Goal: Task Accomplishment & Management: Complete application form

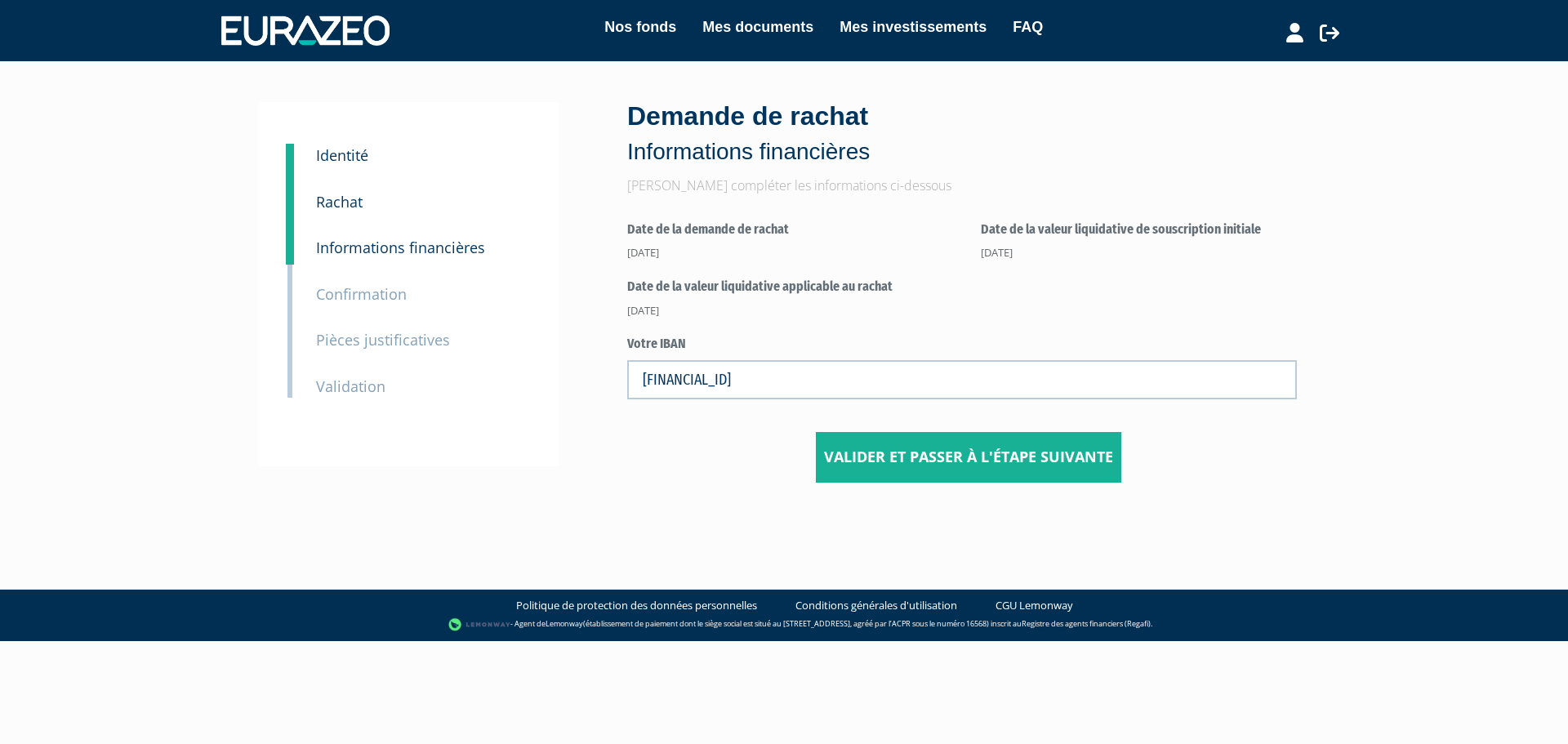
drag, startPoint x: 0, startPoint y: 0, endPoint x: 607, endPoint y: 384, distance: 718.3
click at [607, 384] on div "1 Identité 2 Rachat 3 Informations financières 3 Confirmation 4 Pièces justific…" at bounding box center [784, 292] width 1026 height 380
click at [899, 450] on input "Valider et passer à l'étape suivante" at bounding box center [968, 457] width 305 height 51
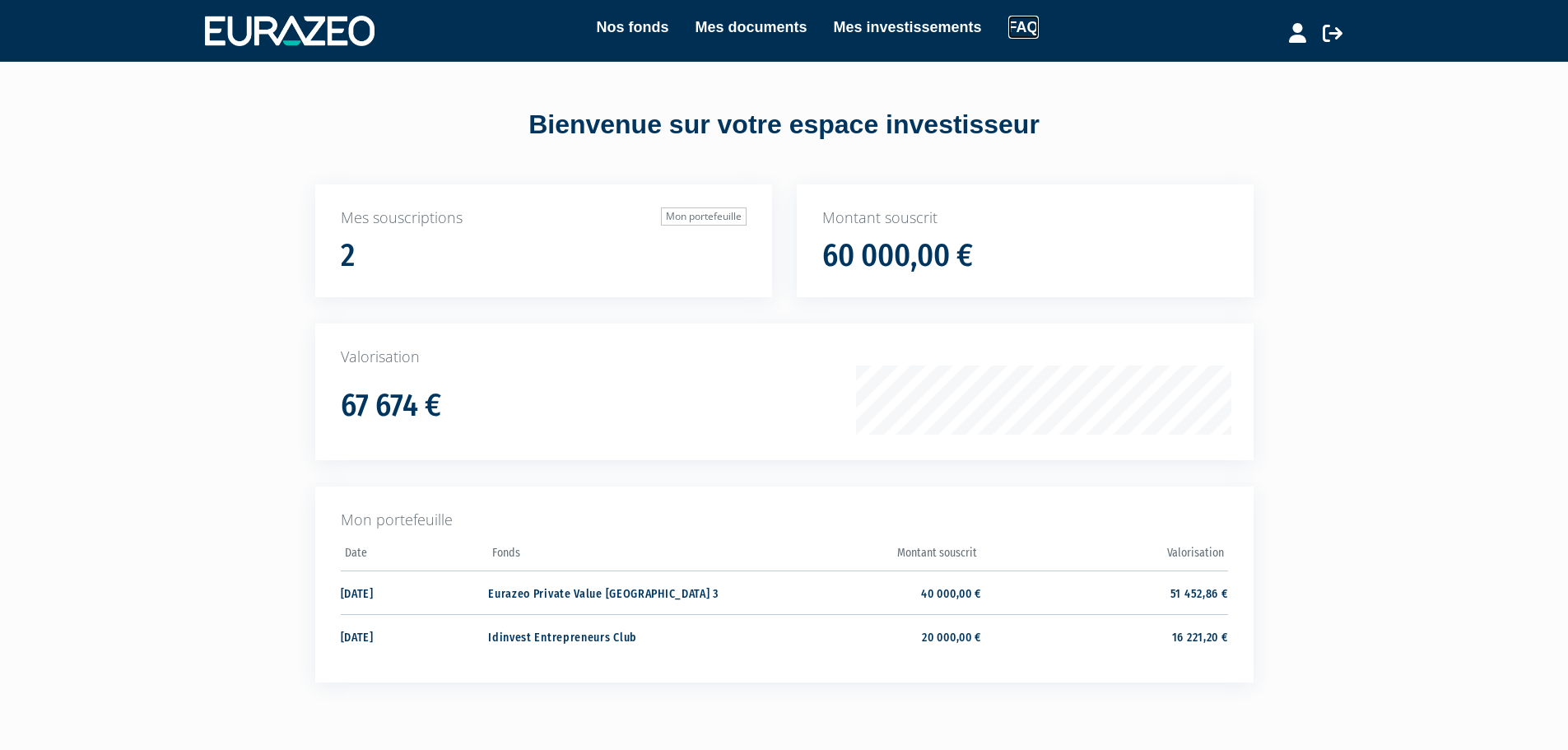
click at [1013, 31] on link "FAQ" at bounding box center [1024, 26] width 31 height 23
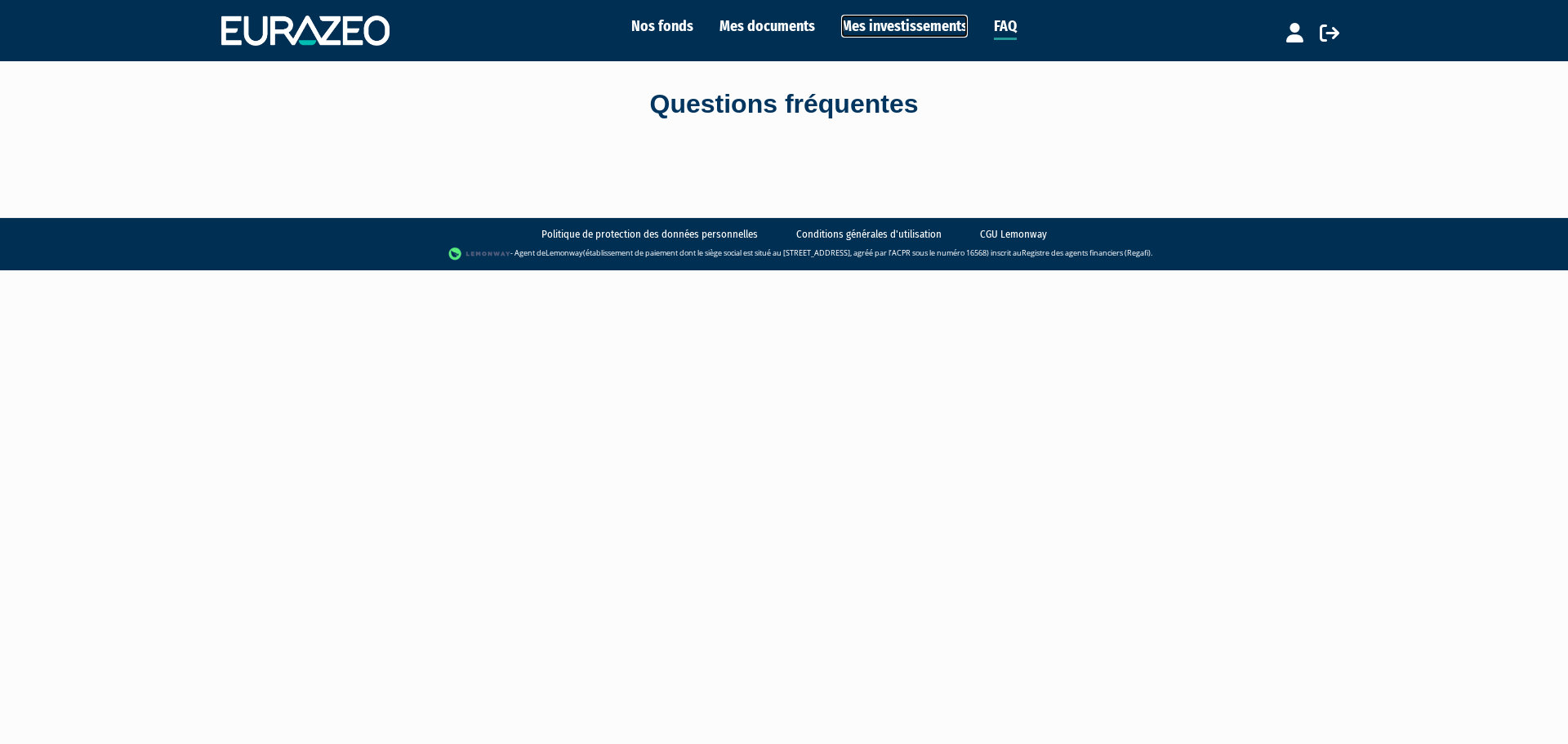
click at [866, 33] on link "Mes investissements" at bounding box center [905, 25] width 127 height 23
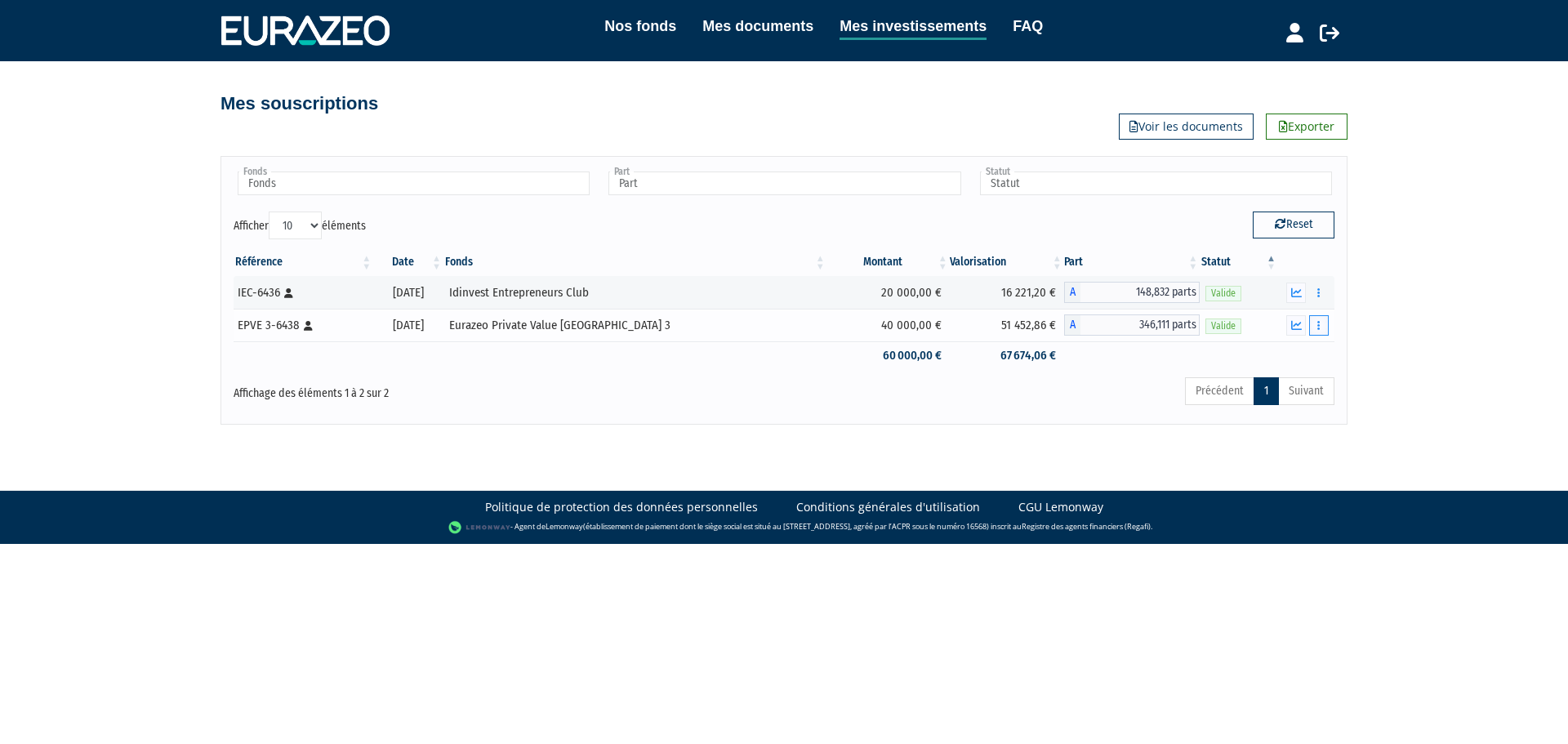
click at [1320, 331] on button "button" at bounding box center [1318, 325] width 19 height 20
click at [1288, 380] on link "Rachat libre" at bounding box center [1282, 385] width 82 height 27
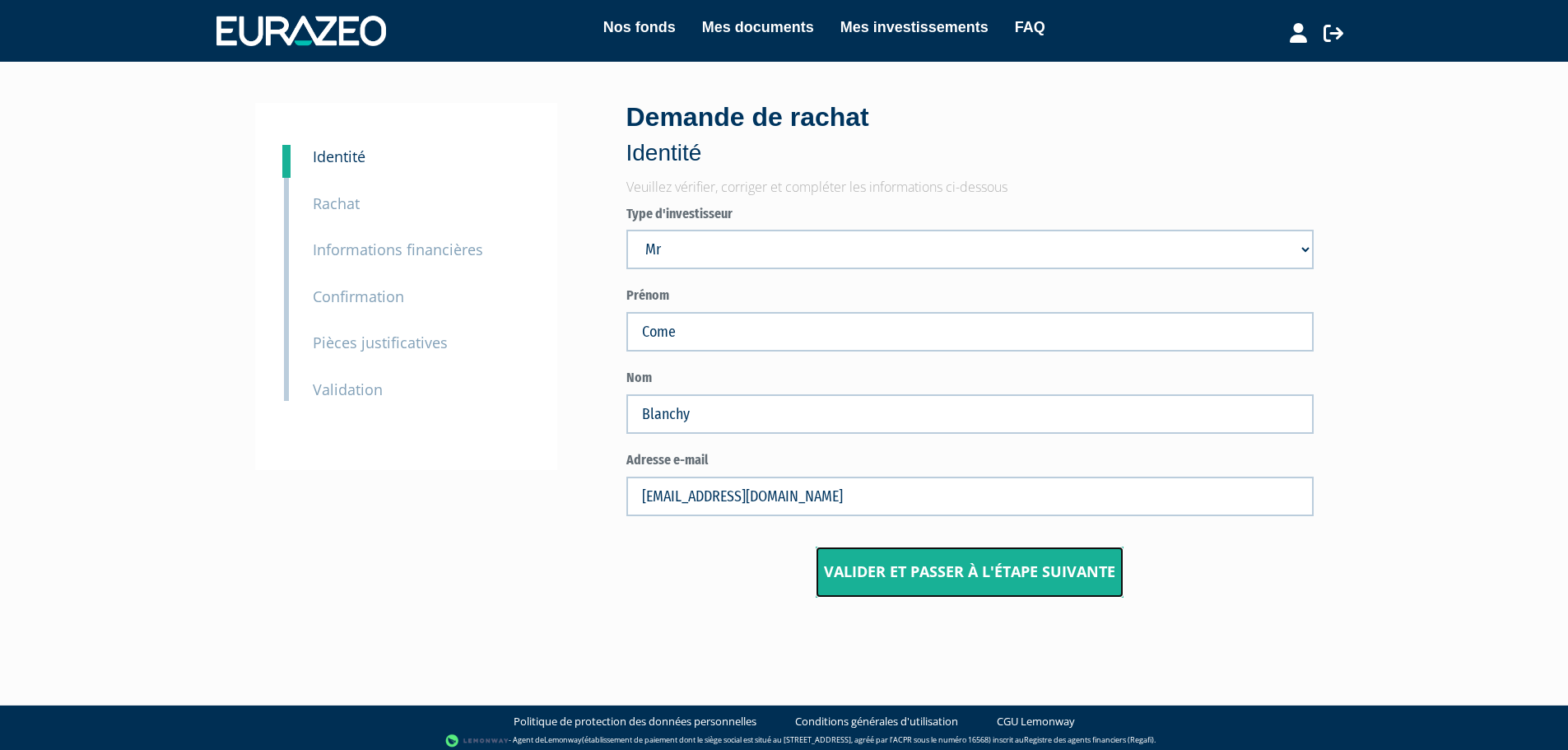
click at [957, 579] on input "Valider et passer à l'étape suivante" at bounding box center [969, 572] width 307 height 51
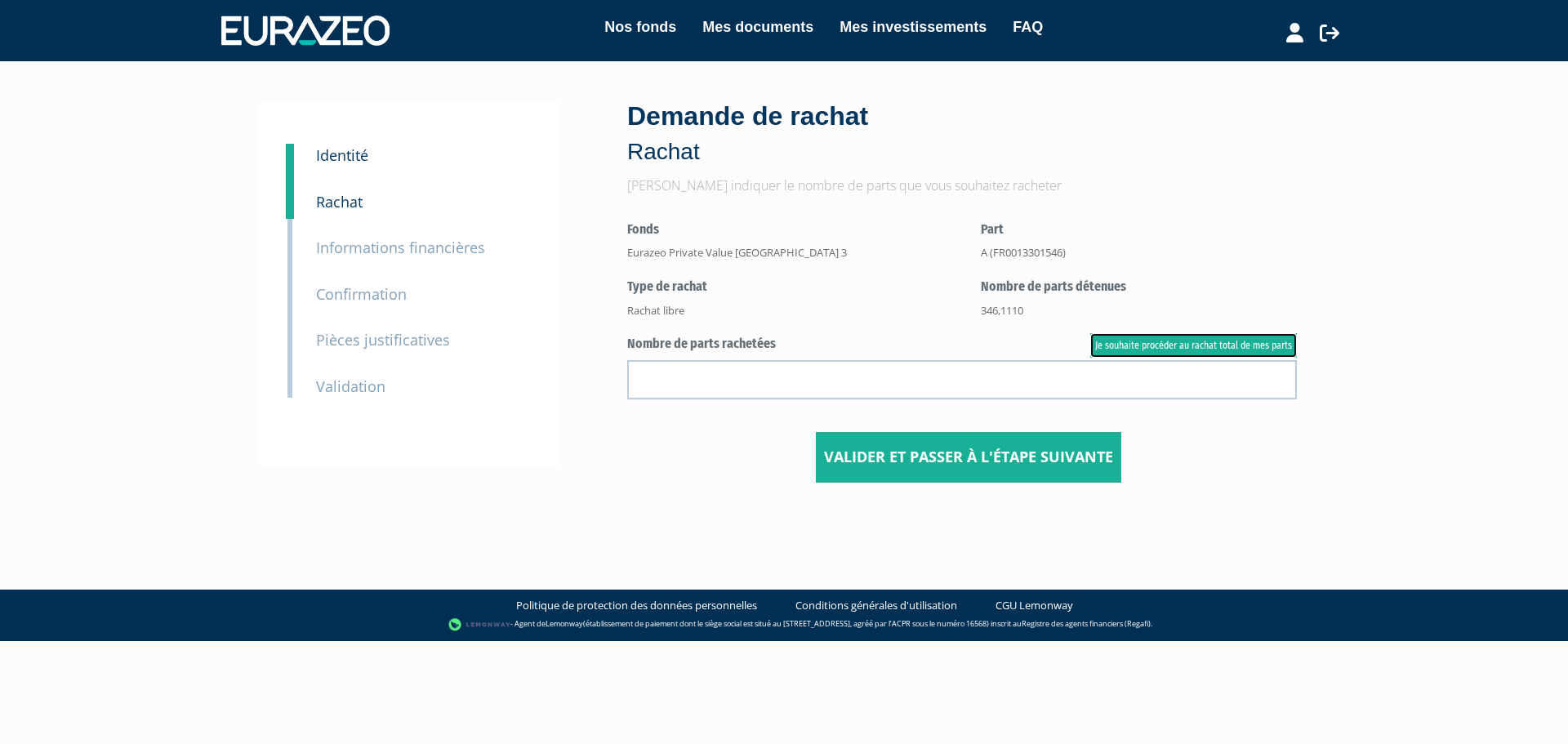
click at [1130, 354] on link "Je souhaite procéder au rachat total de mes parts" at bounding box center [1193, 345] width 207 height 24
type input "346.111000"
click at [1004, 448] on input "Valider et passer à l'étape suivante" at bounding box center [968, 457] width 305 height 51
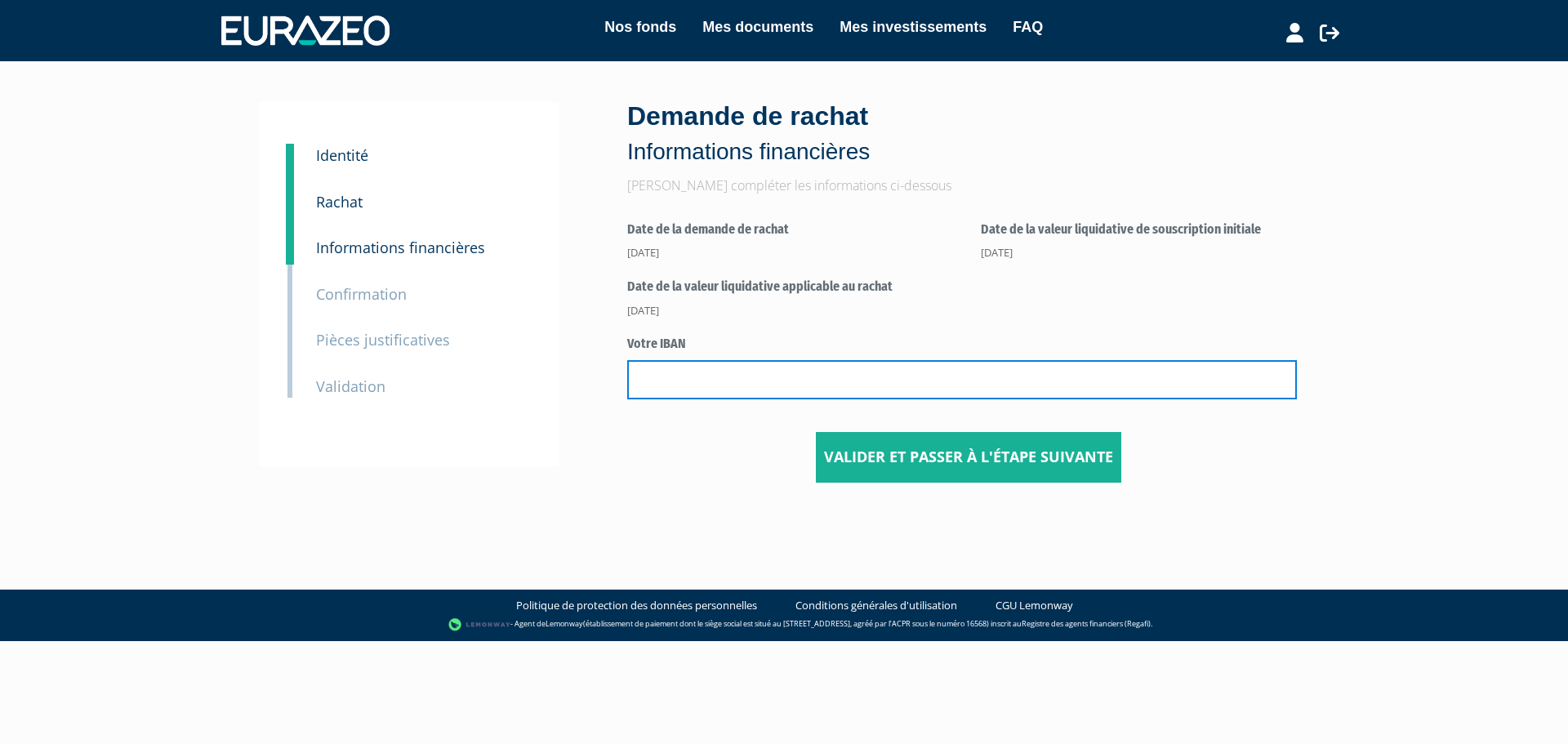
click at [830, 375] on input "text" at bounding box center [961, 379] width 670 height 39
type input "FR7613606000290003268096225"
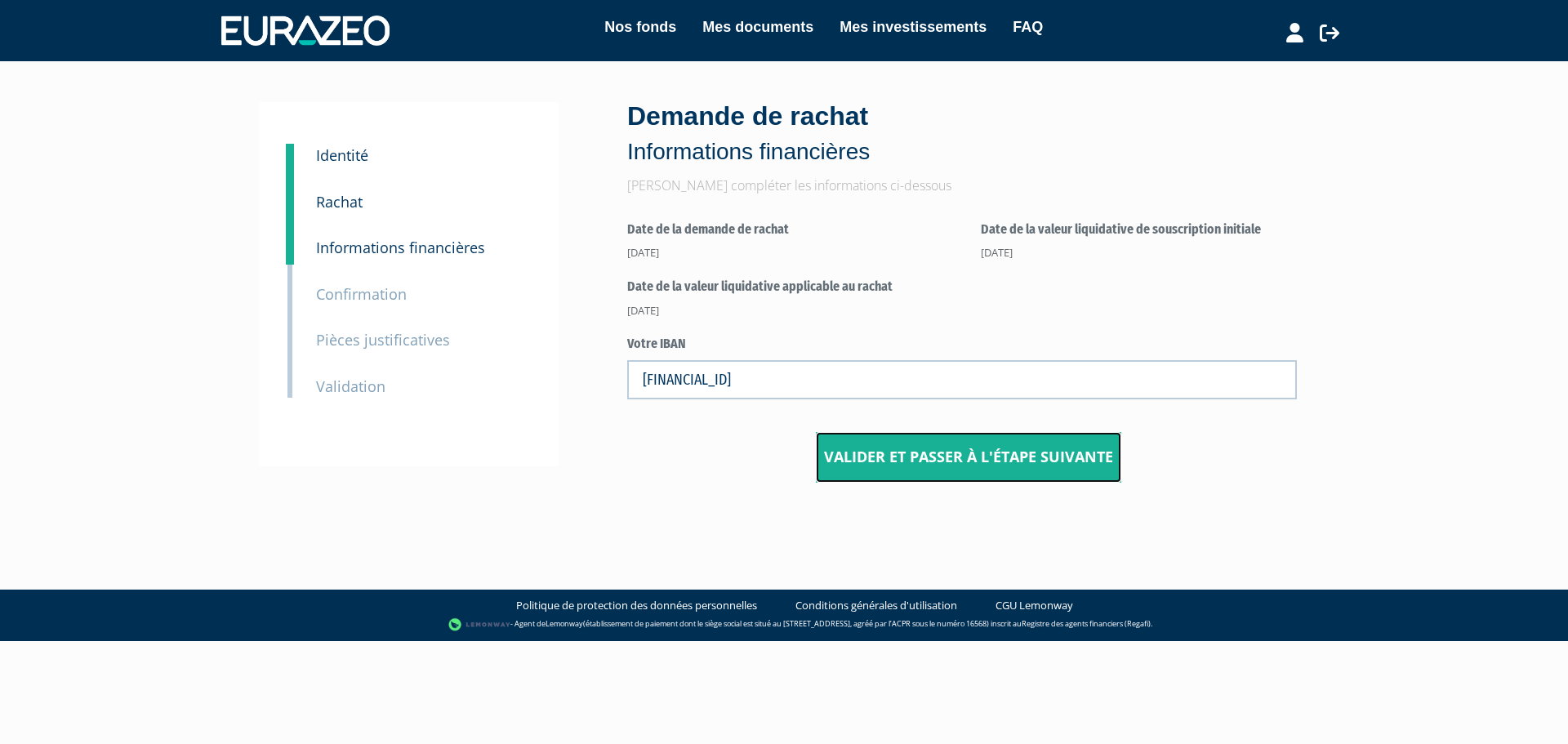
click at [890, 454] on input "Valider et passer à l'étape suivante" at bounding box center [968, 457] width 305 height 51
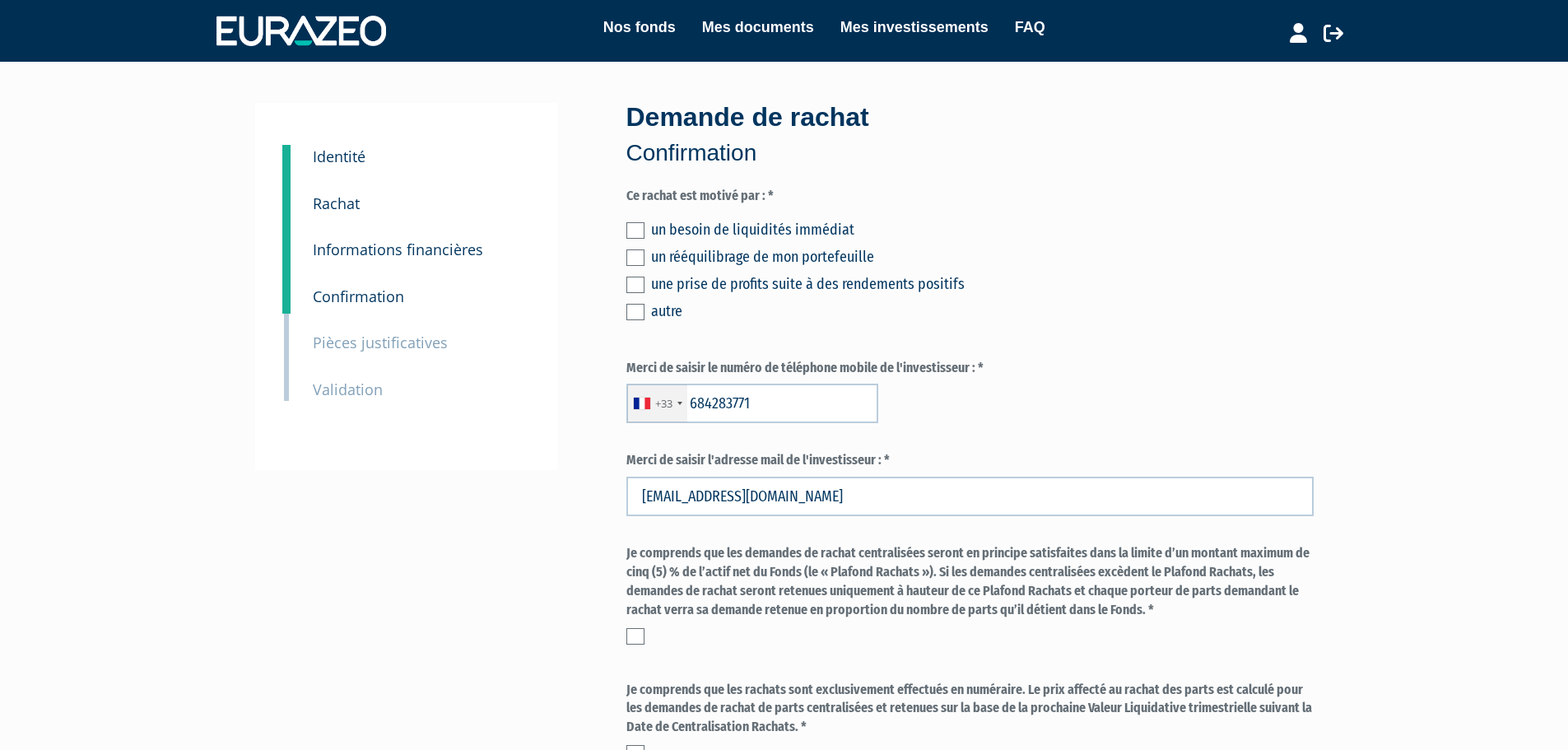
type input "6 84 28 37 71"
click at [639, 233] on label at bounding box center [635, 230] width 18 height 16
click at [0, 0] on input "checkbox" at bounding box center [0, 0] width 0 height 0
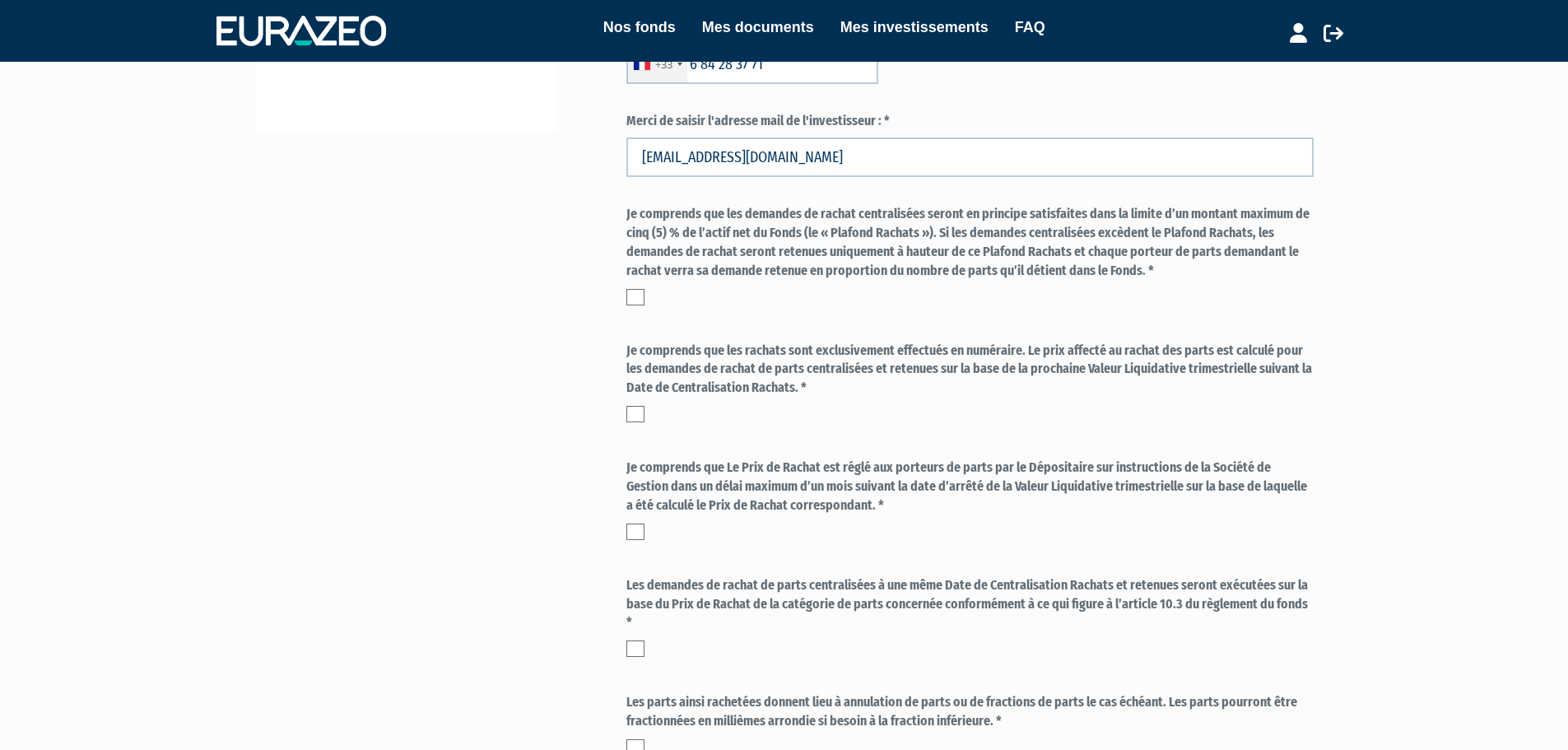
scroll to position [340, 0]
click at [634, 301] on label at bounding box center [635, 295] width 18 height 16
click at [0, 0] on input "checkbox" at bounding box center [0, 0] width 0 height 0
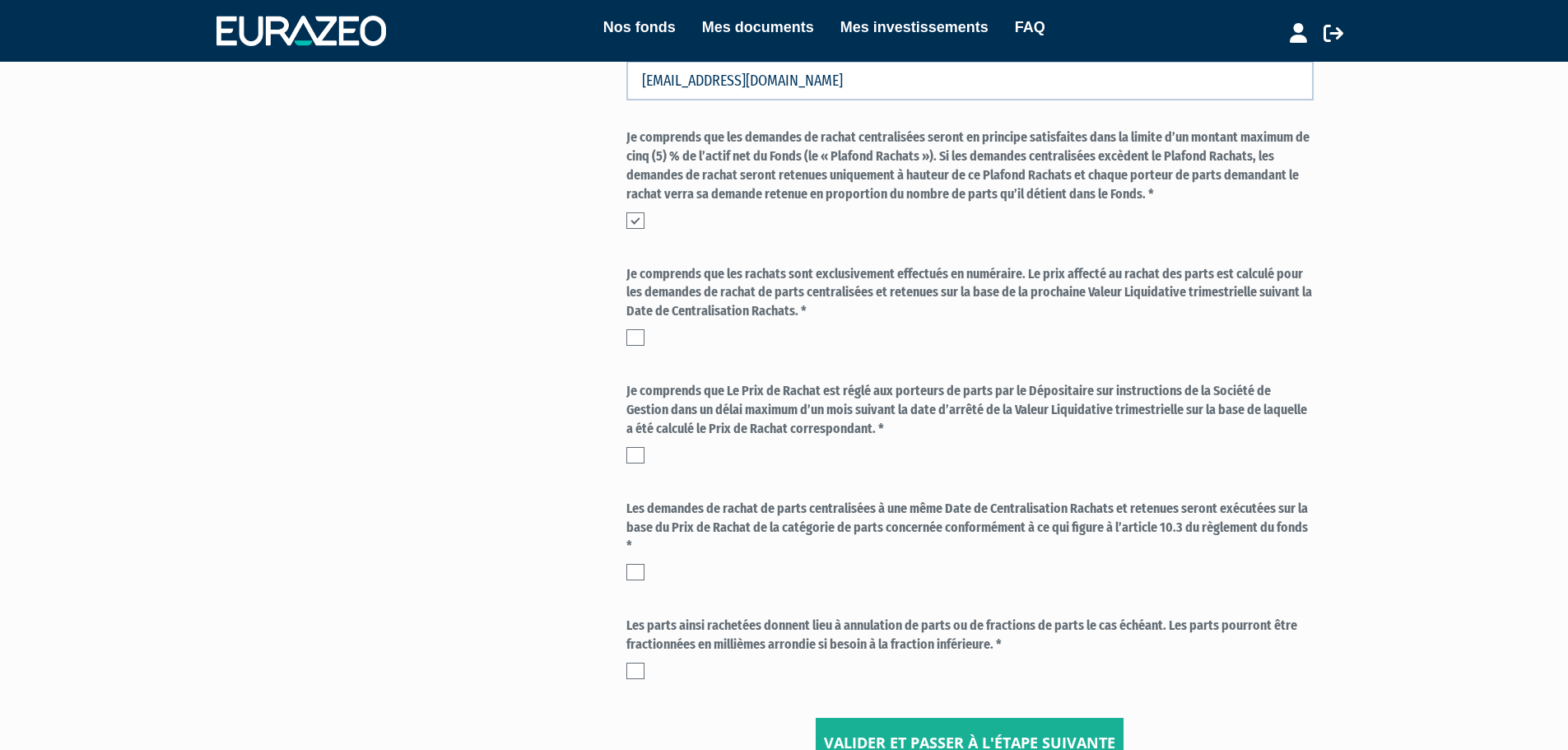
scroll to position [417, 0]
click at [629, 336] on label at bounding box center [635, 335] width 18 height 16
click at [0, 0] on input "checkbox" at bounding box center [0, 0] width 0 height 0
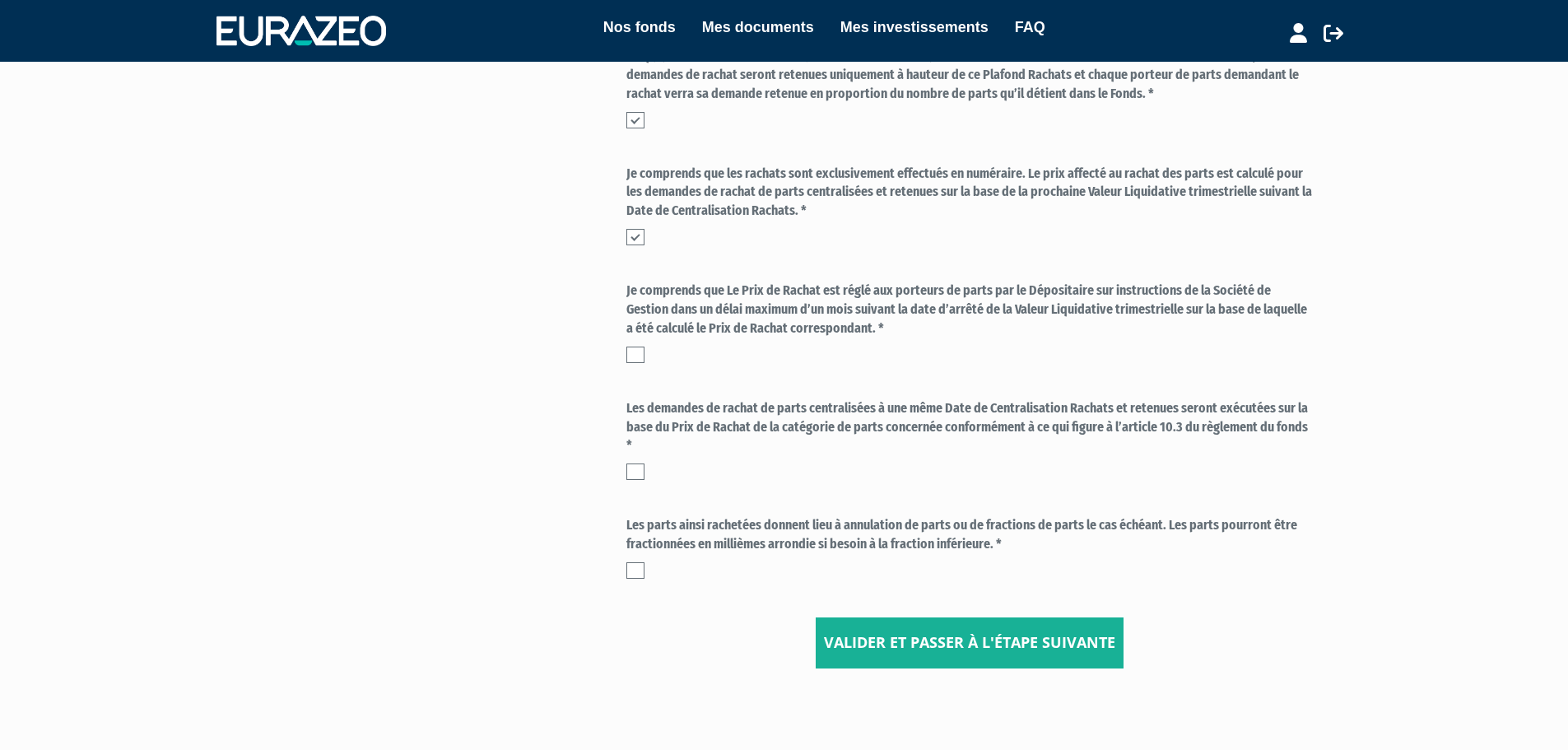
scroll to position [517, 0]
click at [640, 352] on label at bounding box center [635, 353] width 18 height 16
click at [0, 0] on input "checkbox" at bounding box center [0, 0] width 0 height 0
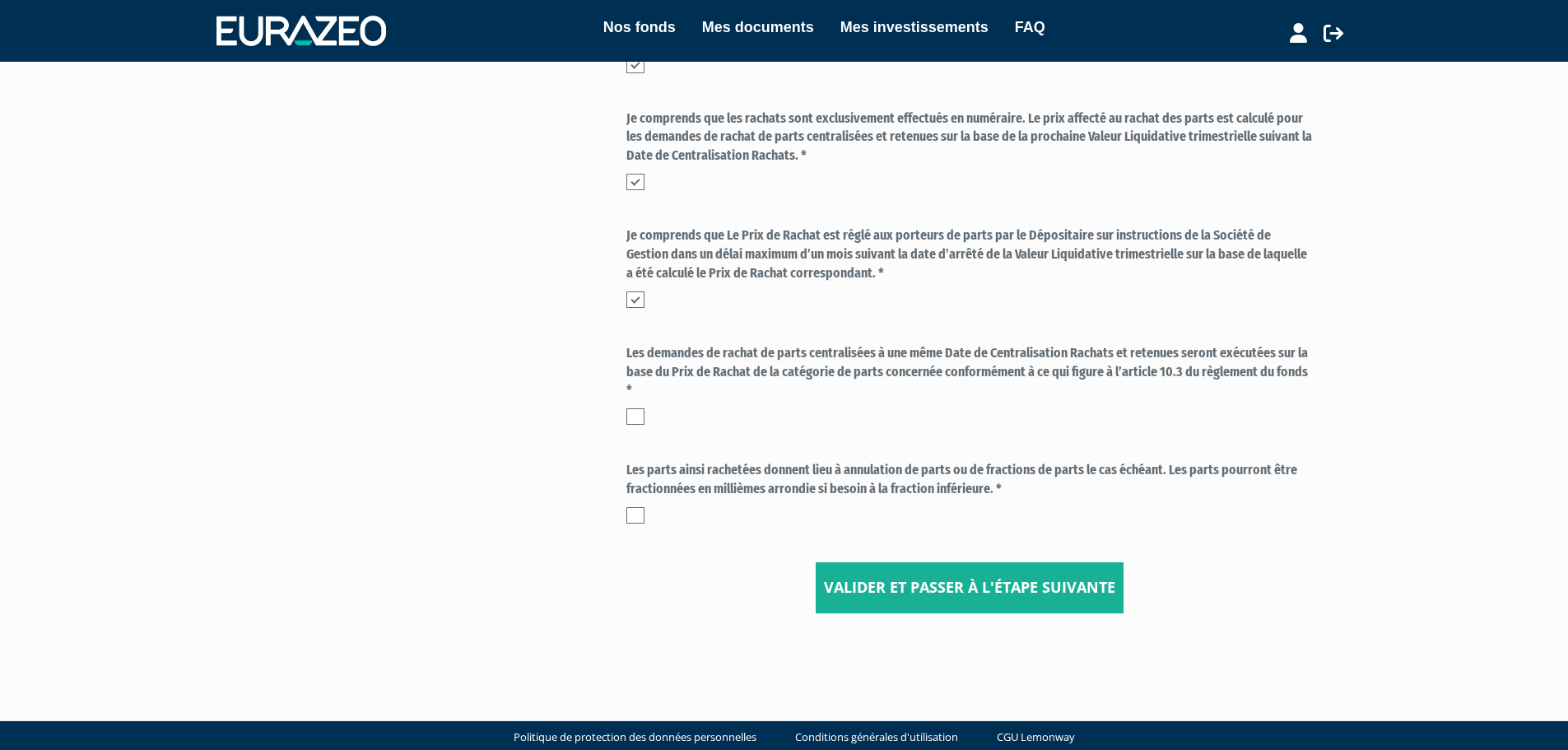
scroll to position [572, 0]
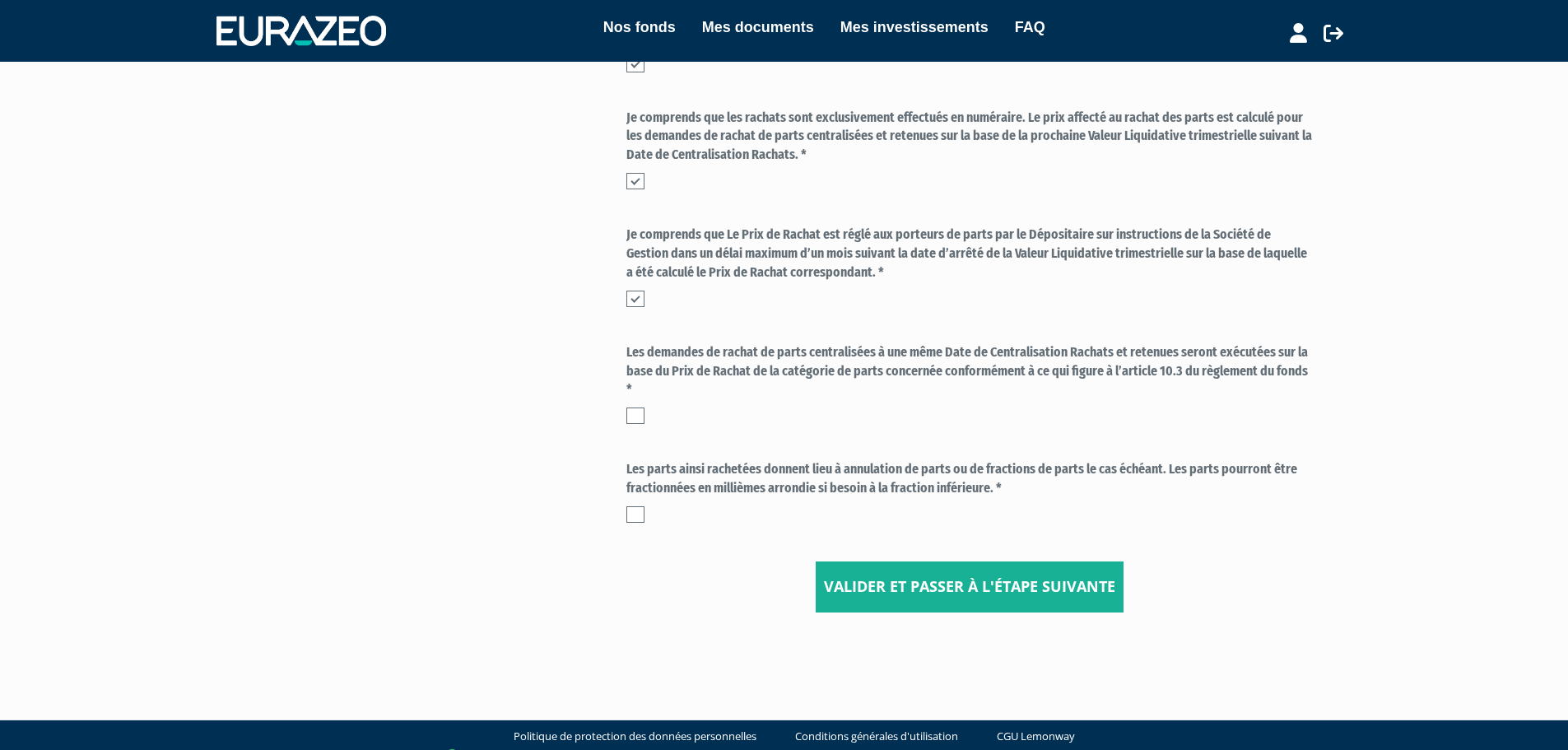
click at [639, 414] on label at bounding box center [635, 415] width 18 height 16
click at [0, 0] on input "checkbox" at bounding box center [0, 0] width 0 height 0
click at [634, 517] on label at bounding box center [635, 513] width 18 height 16
click at [0, 0] on input "checkbox" at bounding box center [0, 0] width 0 height 0
click at [912, 592] on input "Valider et passer à l'étape suivante" at bounding box center [969, 587] width 307 height 51
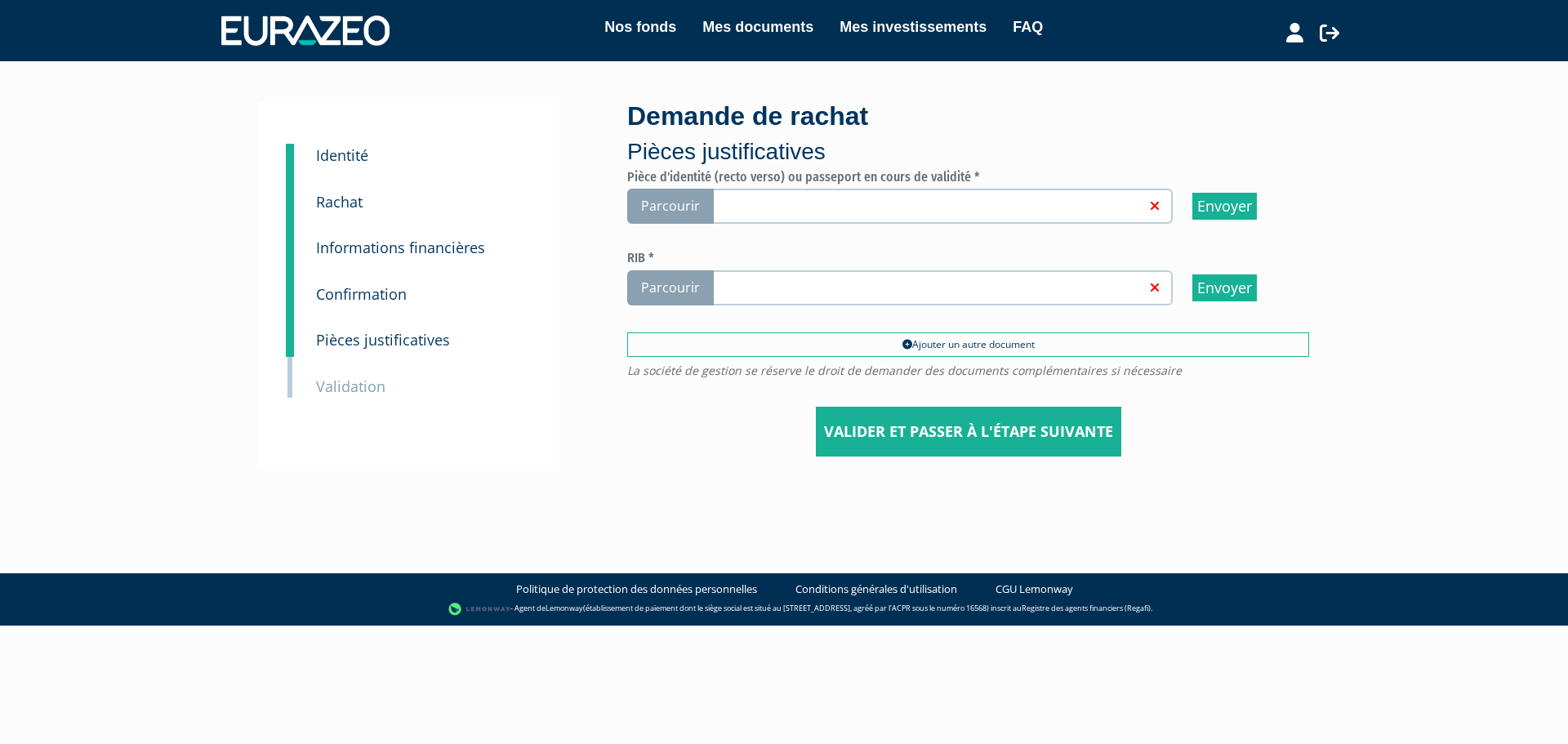
click at [769, 207] on link at bounding box center [927, 204] width 436 height 16
click at [0, 0] on input "Parcourir" at bounding box center [0, 0] width 0 height 0
click at [672, 285] on span "Parcourir" at bounding box center [670, 288] width 86 height 35
click at [0, 0] on input "Parcourir" at bounding box center [0, 0] width 0 height 0
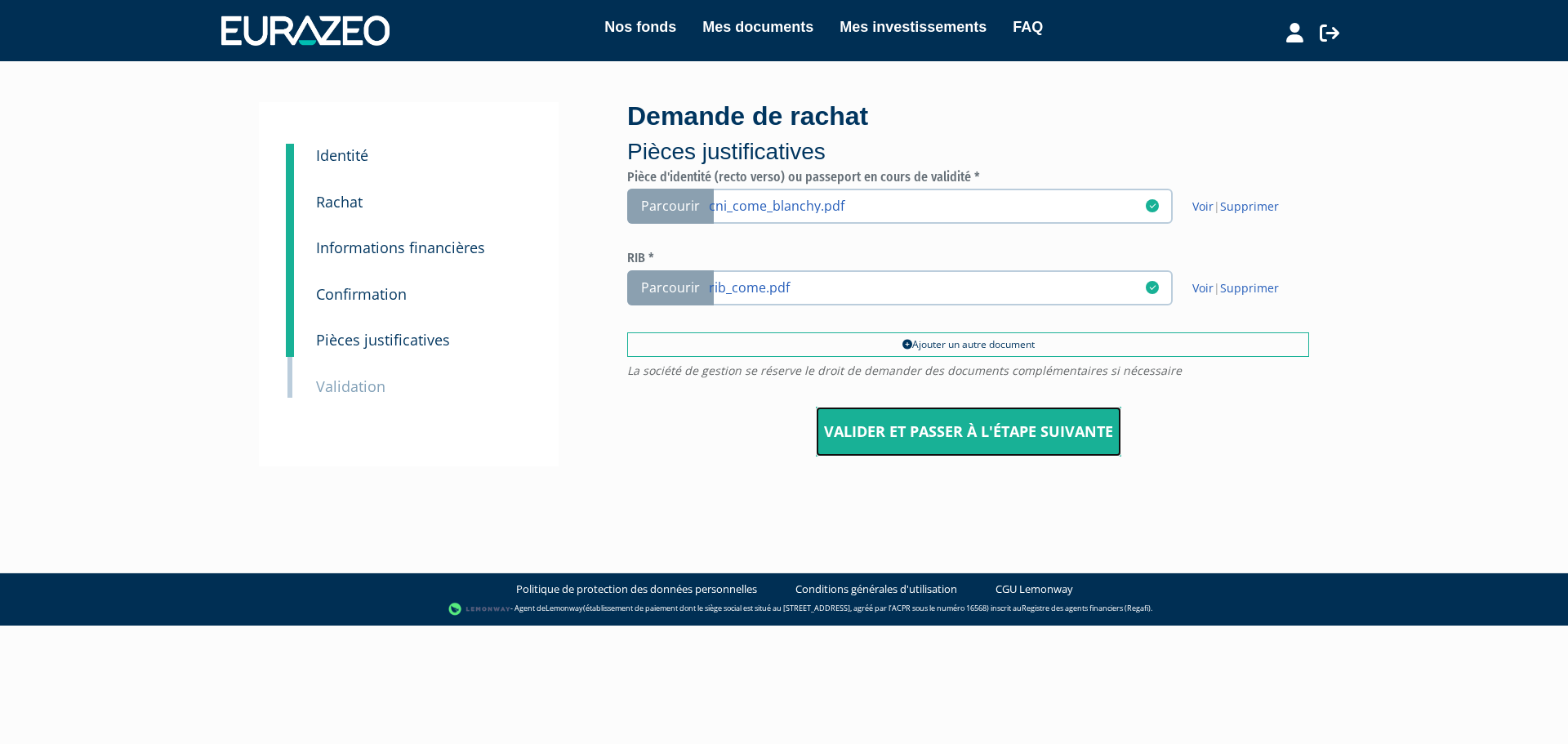
click at [879, 430] on input "Valider et passer à l'étape suivante" at bounding box center [968, 432] width 305 height 51
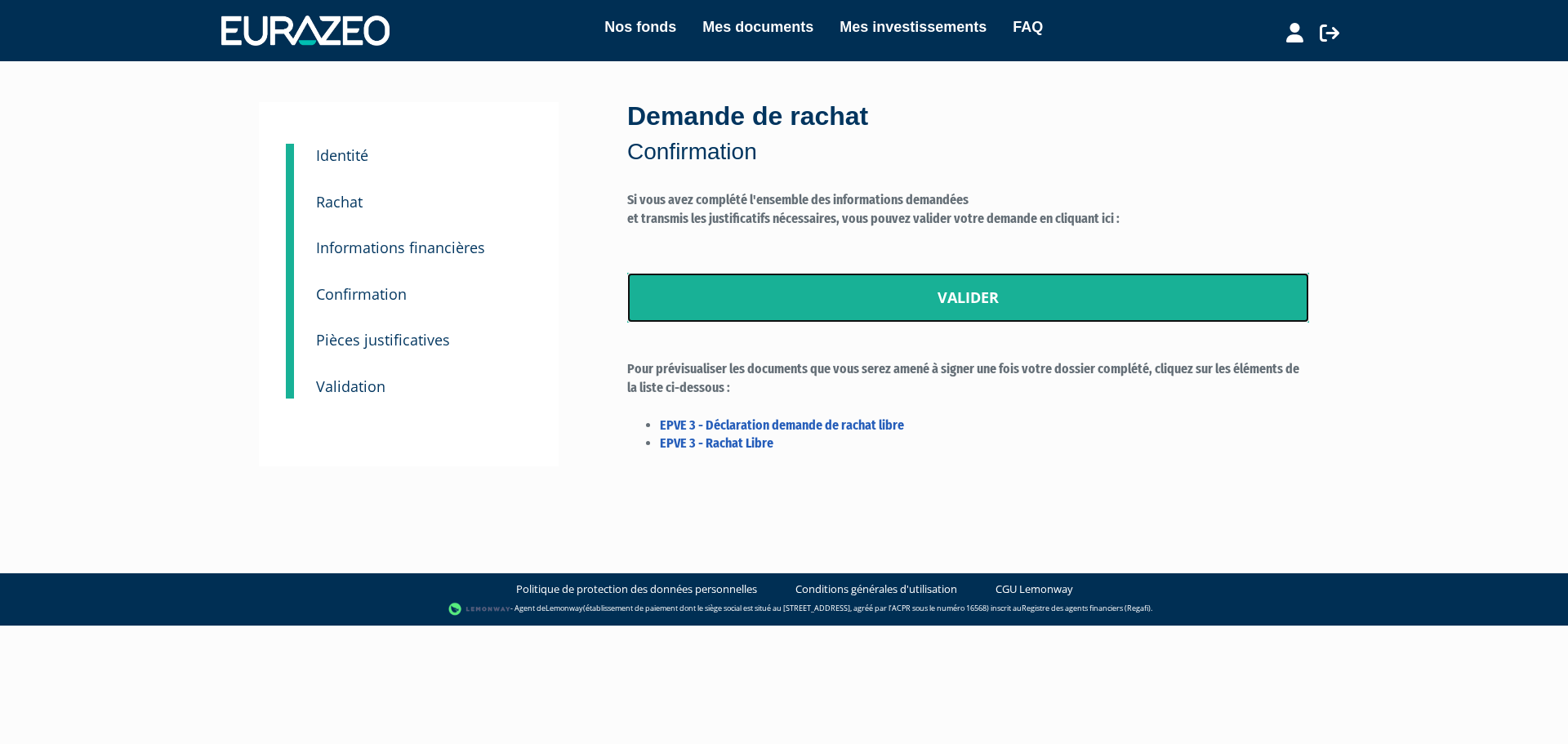
click at [928, 300] on link "Valider" at bounding box center [967, 298] width 682 height 51
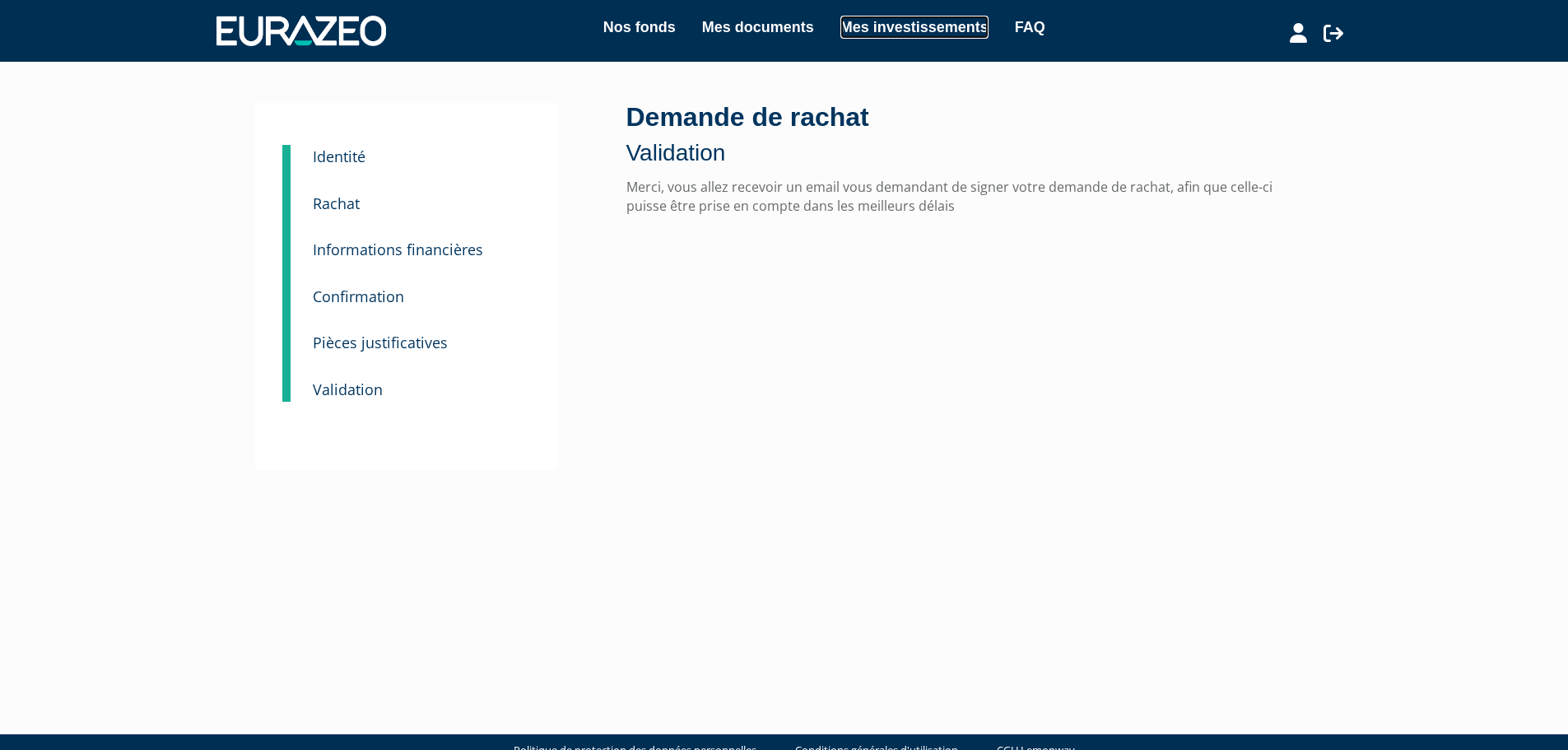
click at [880, 36] on link "Mes investissements" at bounding box center [915, 26] width 148 height 23
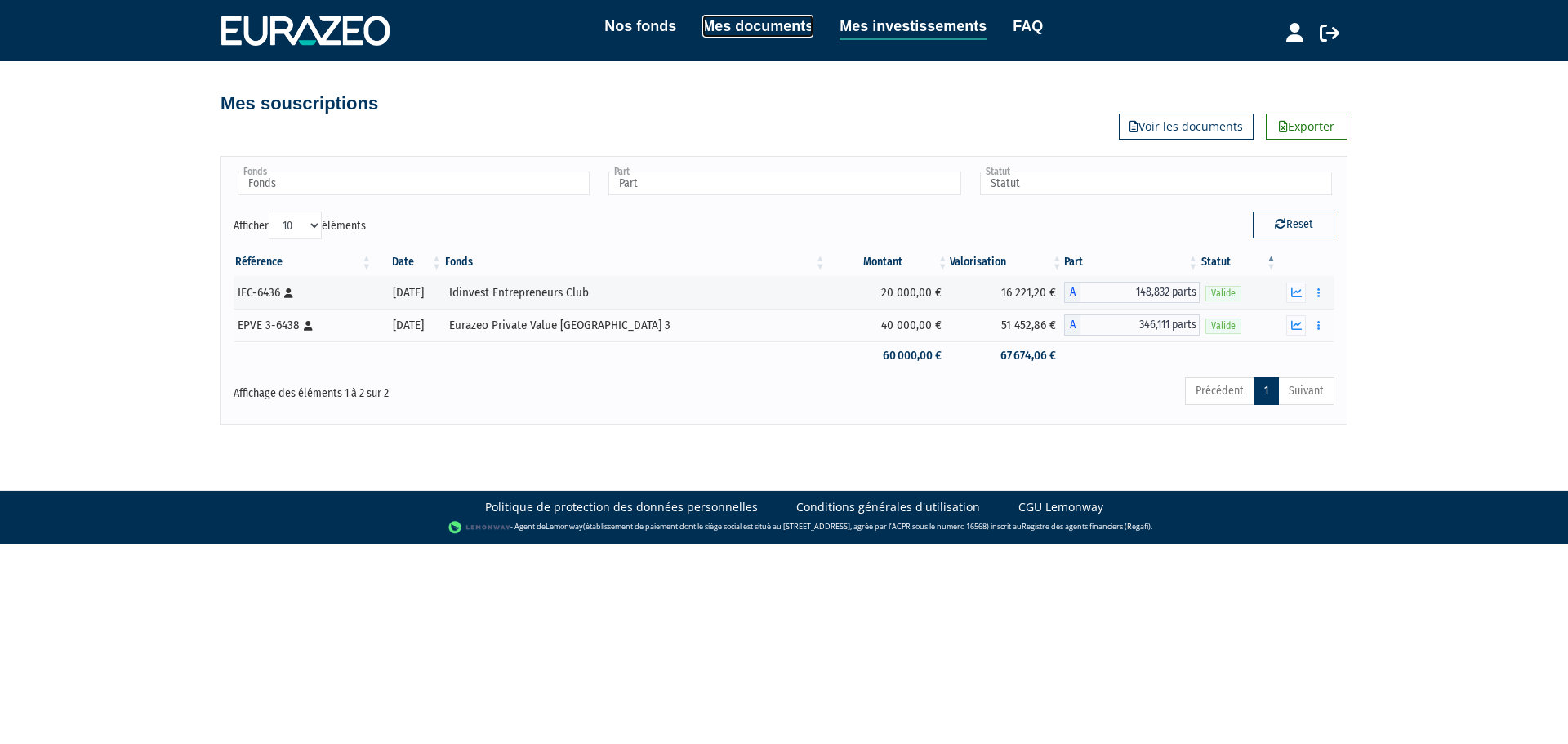
click at [744, 24] on link "Mes documents" at bounding box center [757, 25] width 111 height 23
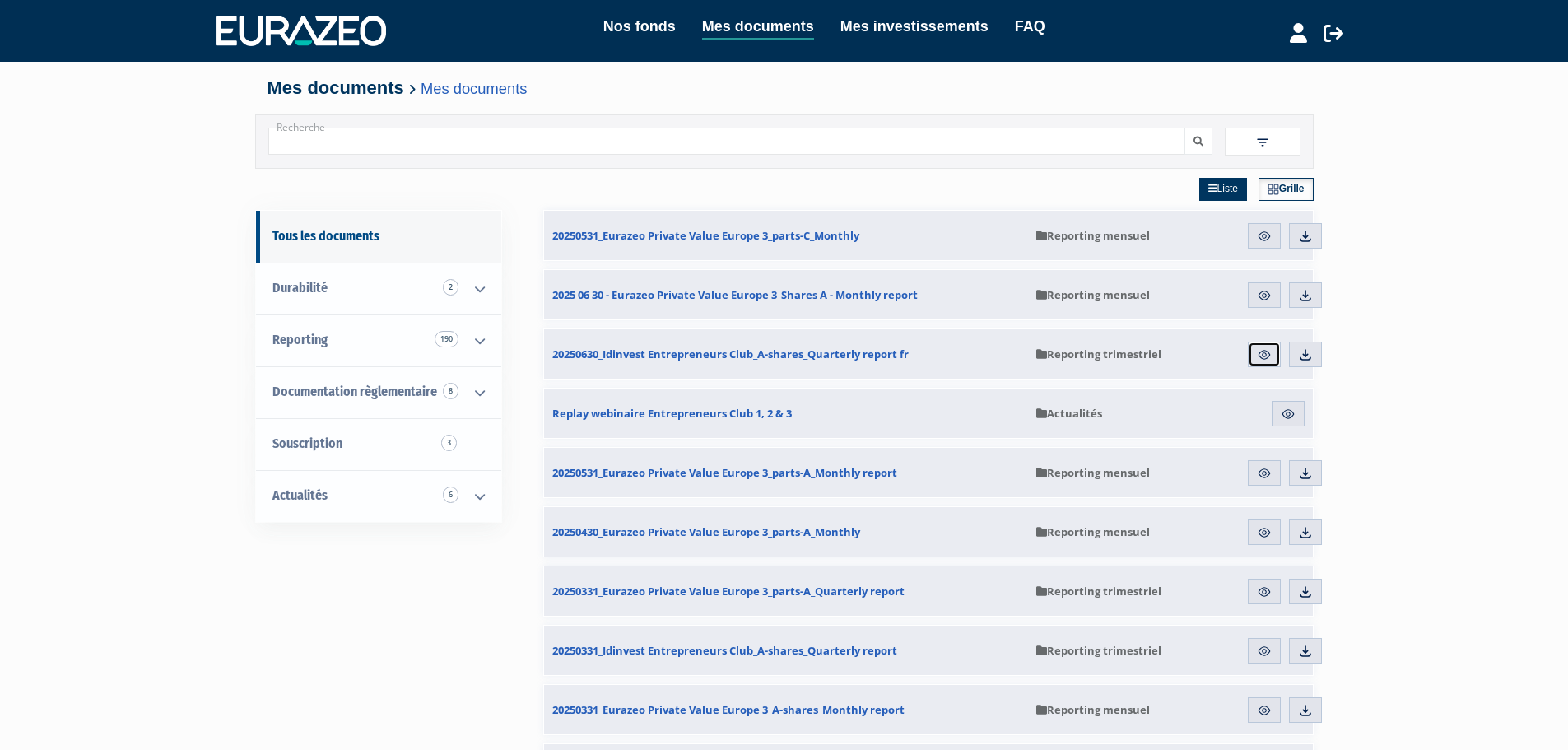
click at [1258, 356] on img at bounding box center [1264, 354] width 14 height 14
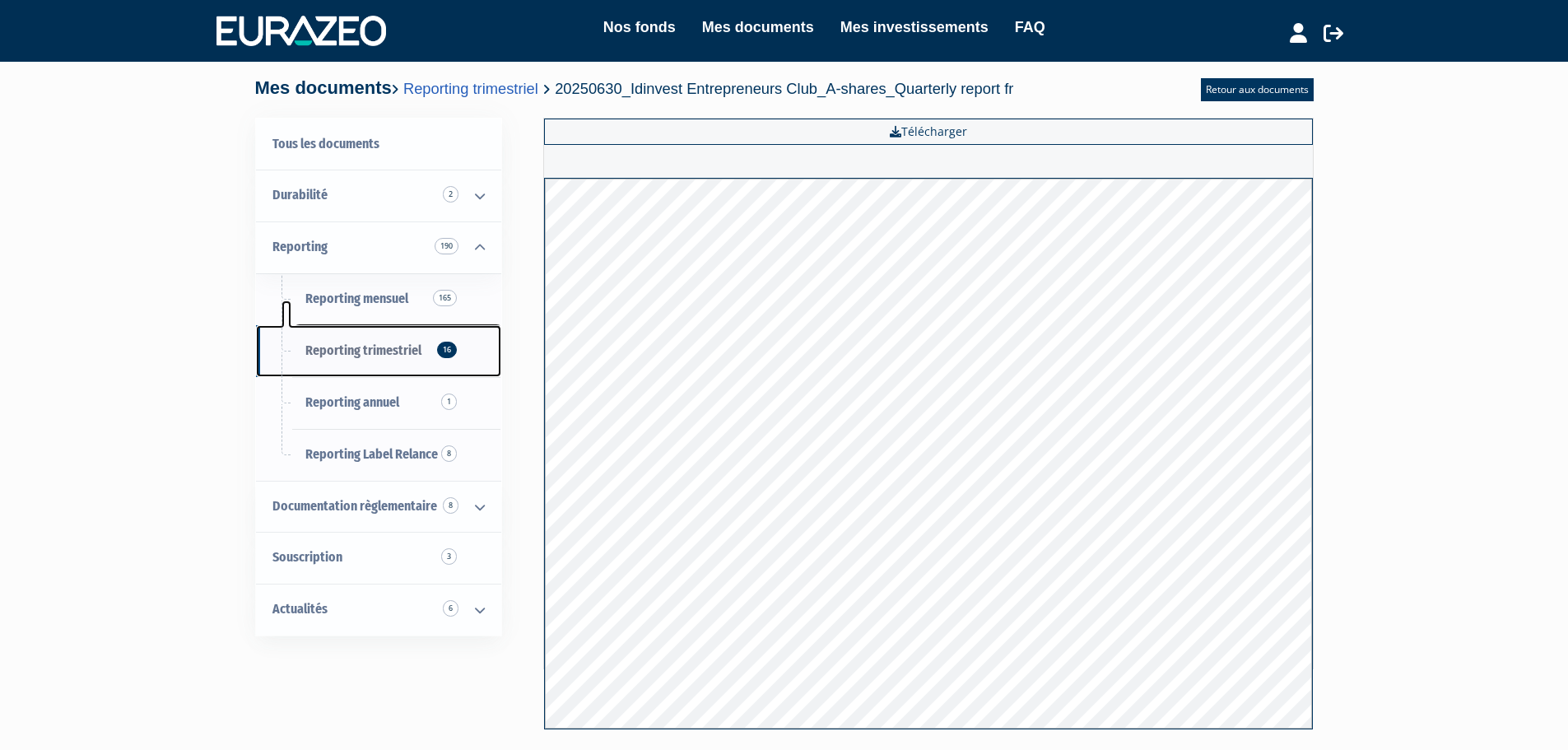
click at [348, 356] on span "Reporting trimestriel 16" at bounding box center [364, 350] width 116 height 15
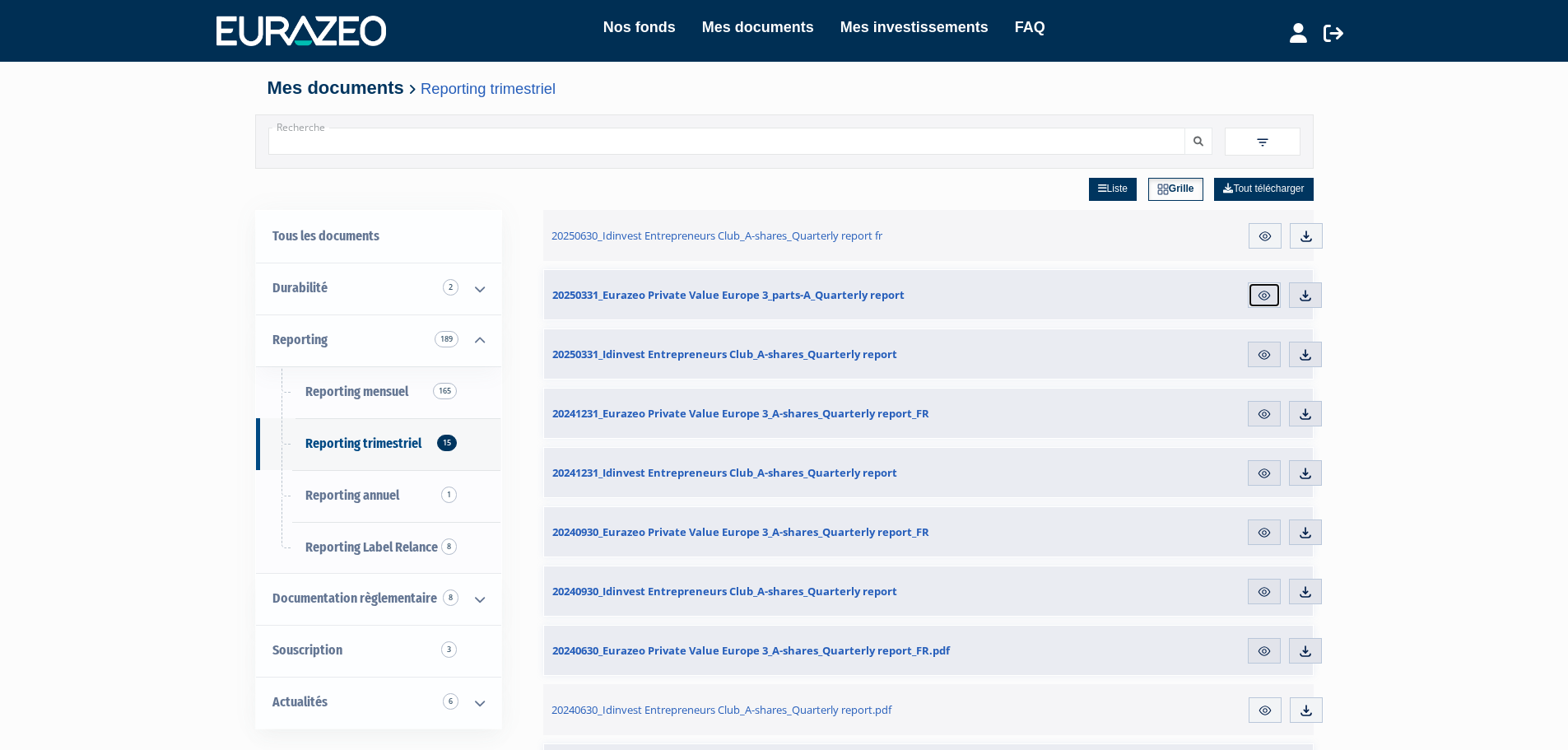
click at [1250, 302] on link "Aperçu" at bounding box center [1264, 295] width 33 height 26
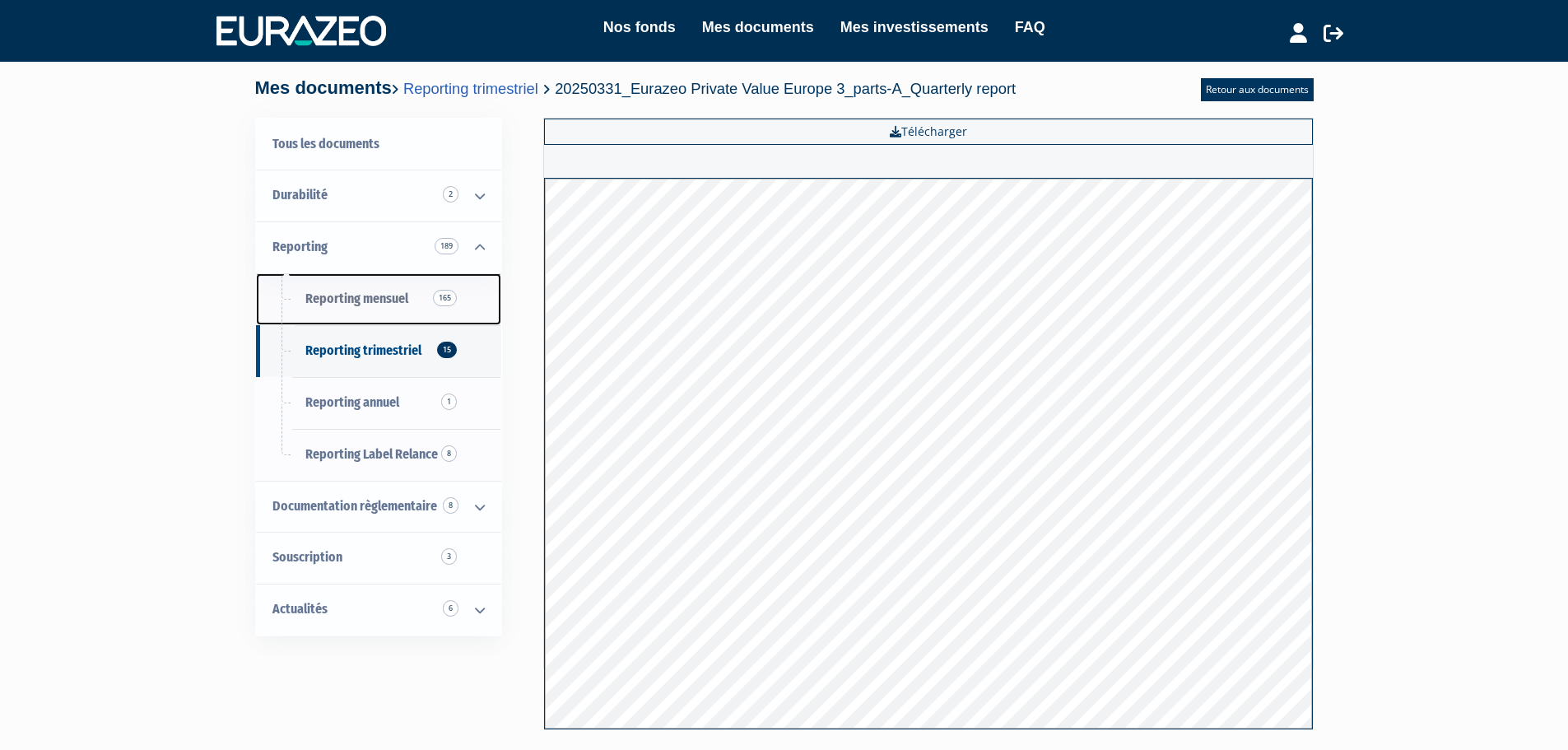
click at [357, 299] on span "Reporting mensuel 165" at bounding box center [357, 298] width 103 height 15
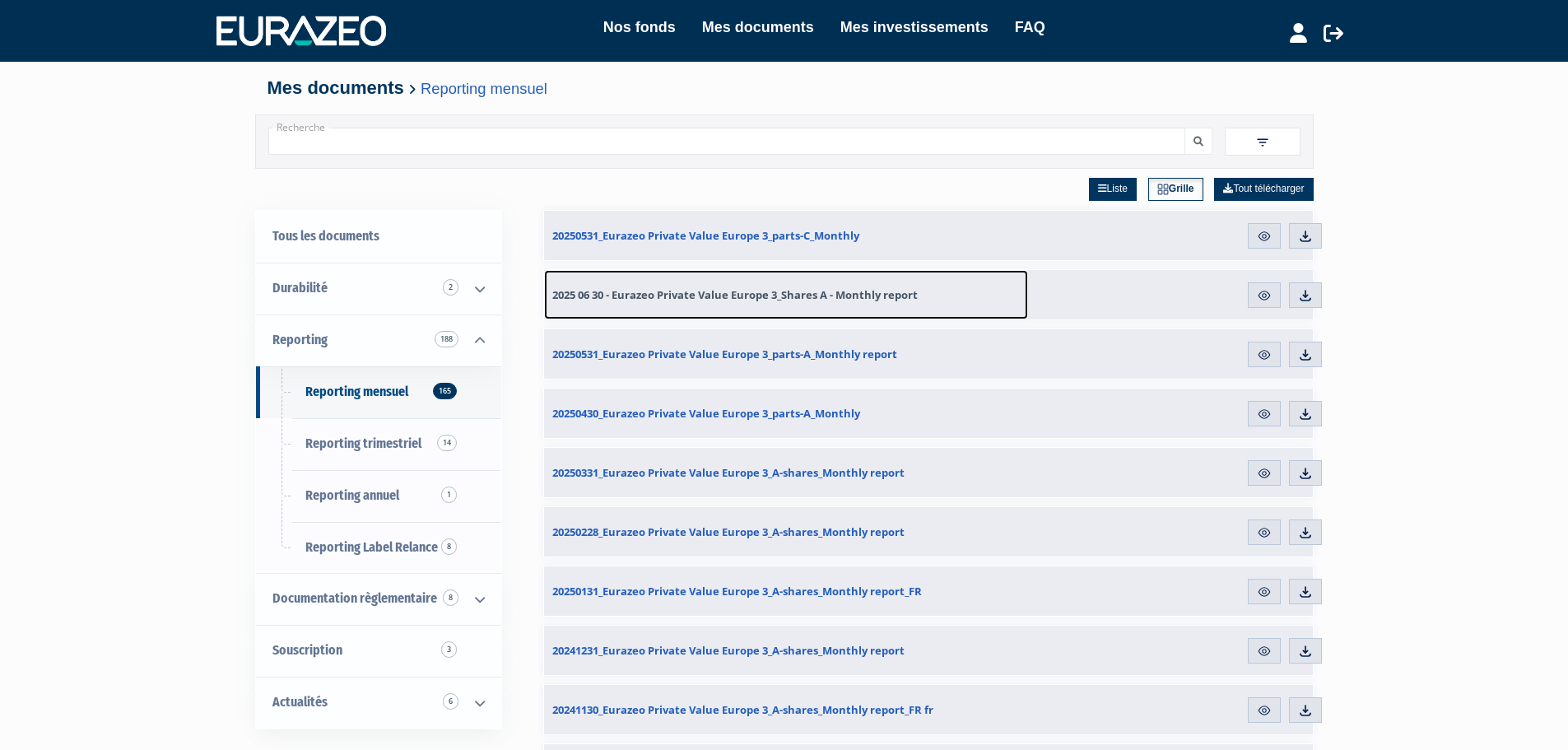
click at [673, 298] on span "2025 06 30 - Eurazeo Private Value Europe 3_Shares A - Monthly report" at bounding box center [735, 294] width 365 height 14
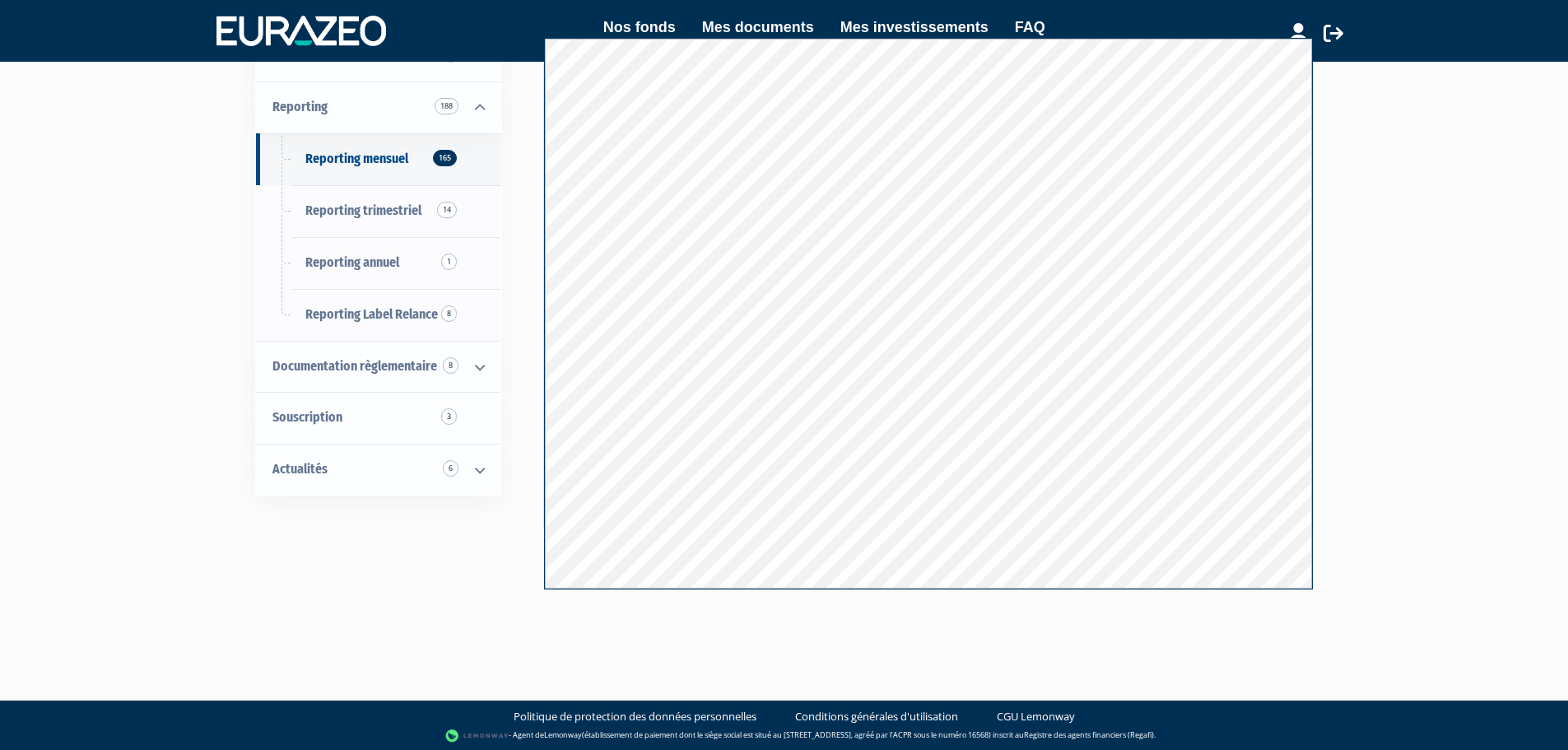
scroll to position [142, 0]
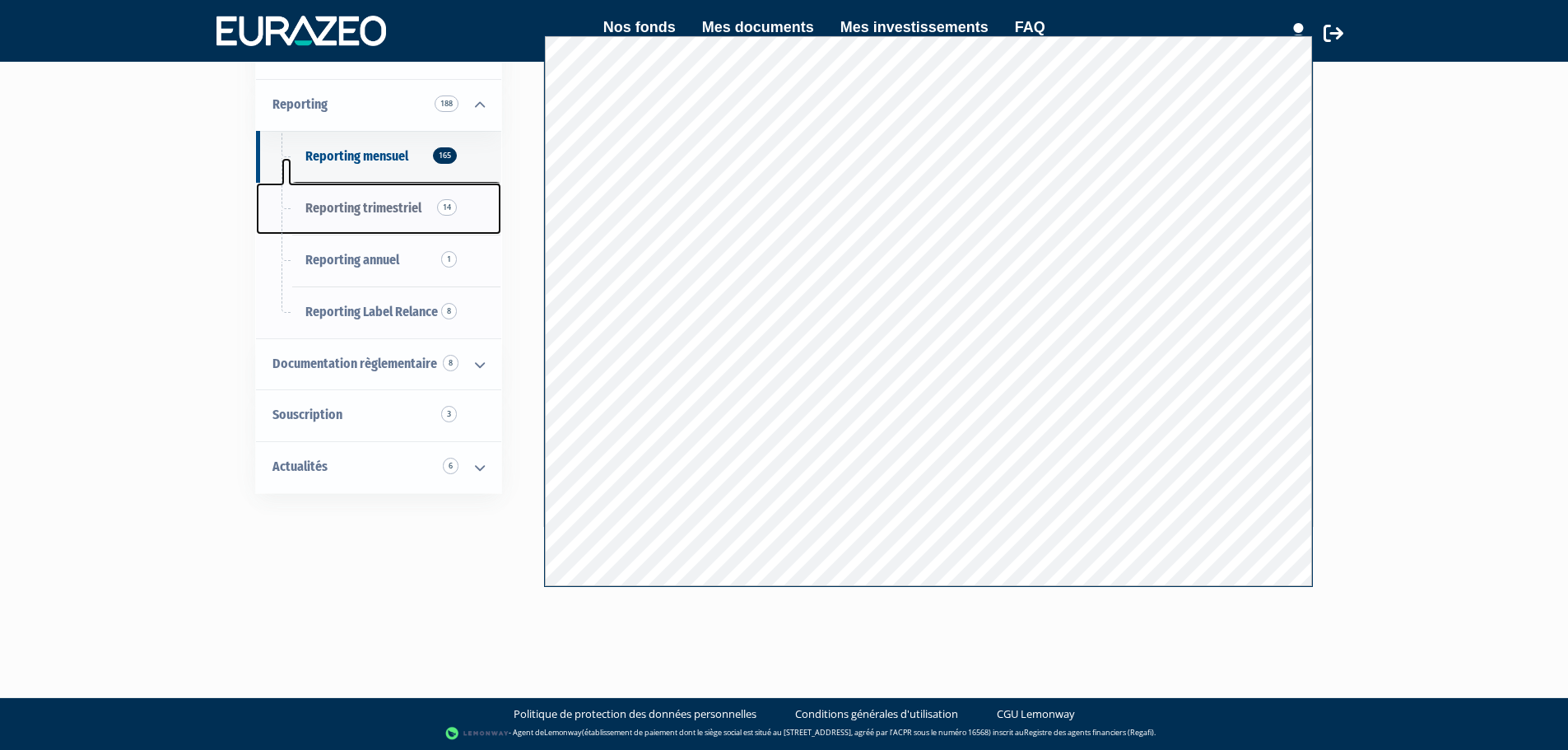
click at [359, 208] on span "Reporting trimestriel 14" at bounding box center [364, 208] width 116 height 15
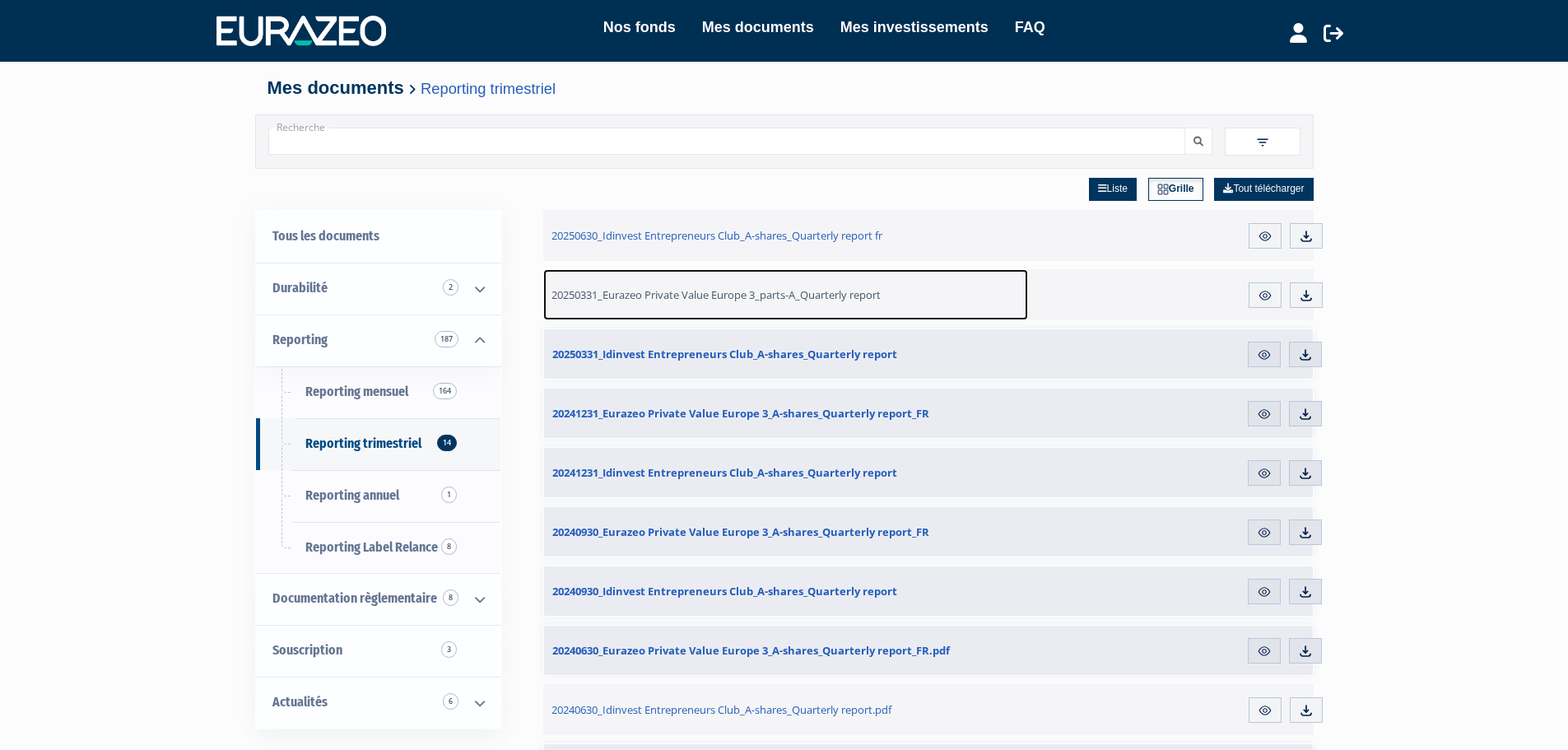
click at [629, 312] on link "20250331_Eurazeo Private Value Europe 3_parts-A_Quarterly report" at bounding box center [786, 295] width 485 height 51
